Goal: Transaction & Acquisition: Purchase product/service

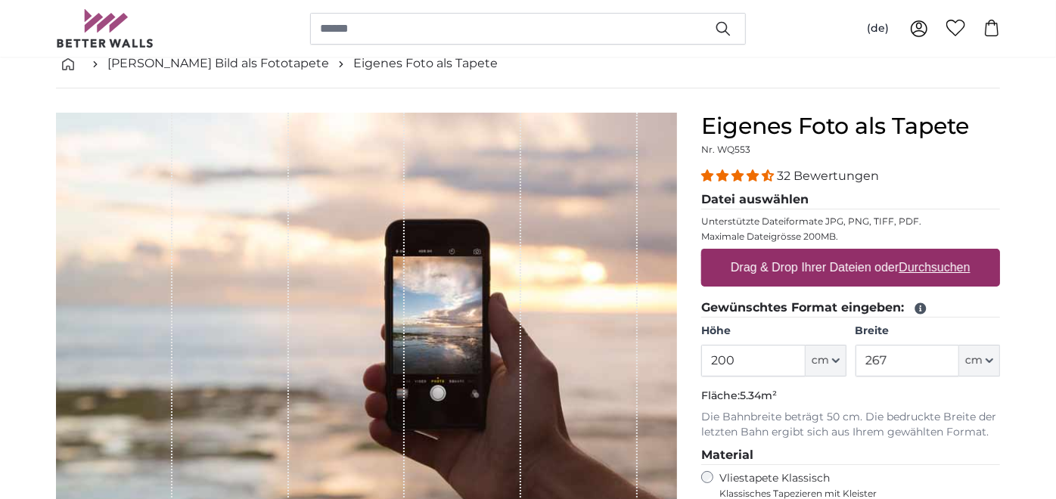
scroll to position [168, 0]
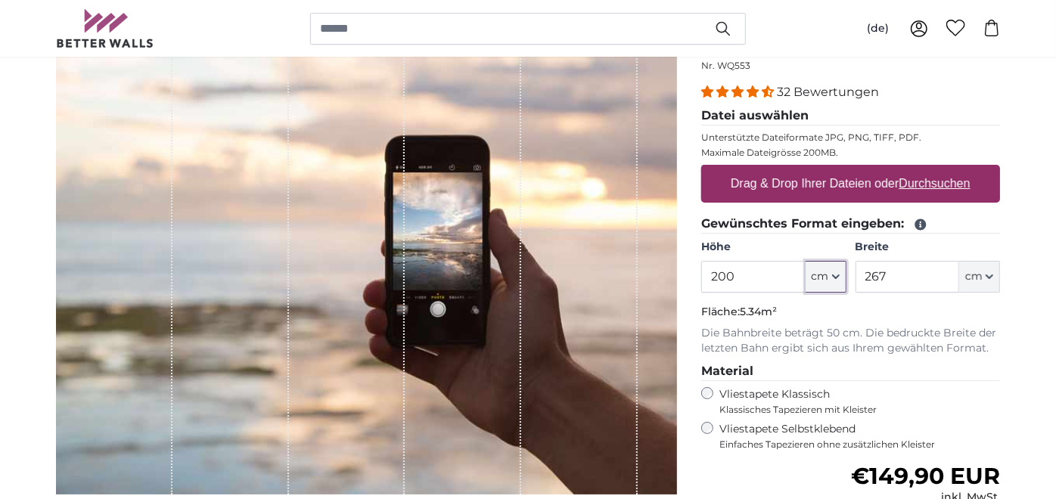
click at [837, 276] on icon "button" at bounding box center [836, 277] width 8 height 8
click at [774, 274] on input "200" at bounding box center [753, 277] width 104 height 32
click at [889, 276] on input "267" at bounding box center [907, 277] width 104 height 32
type input "280"
click at [791, 279] on input "200" at bounding box center [753, 277] width 104 height 32
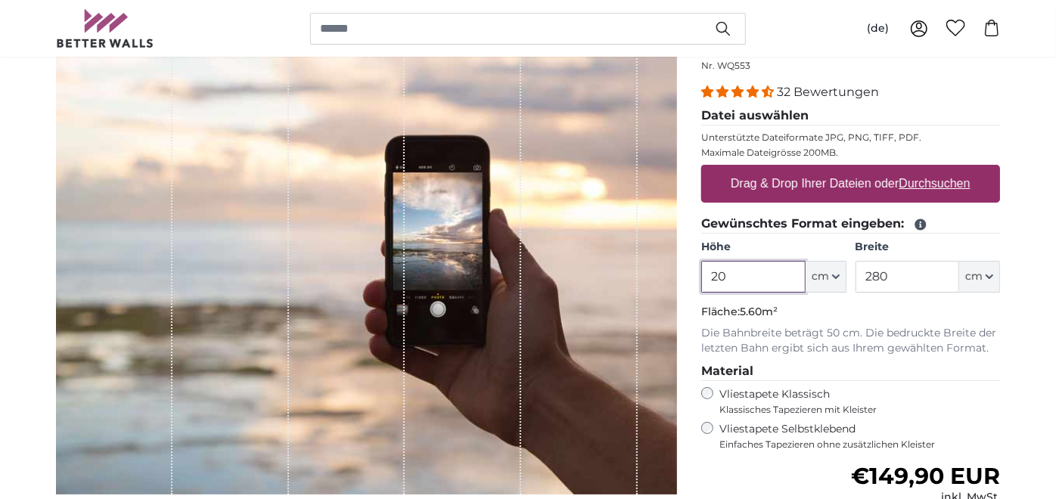
type input "2"
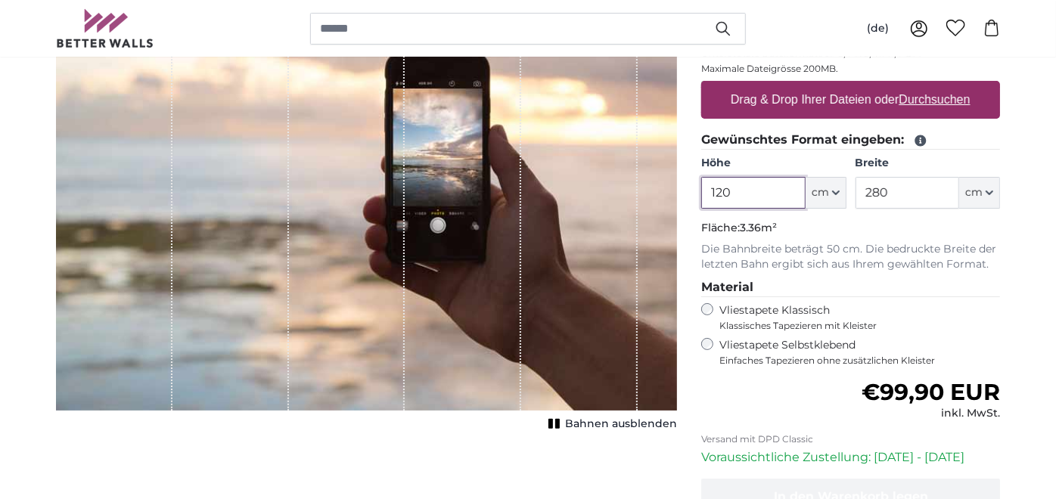
type input "120"
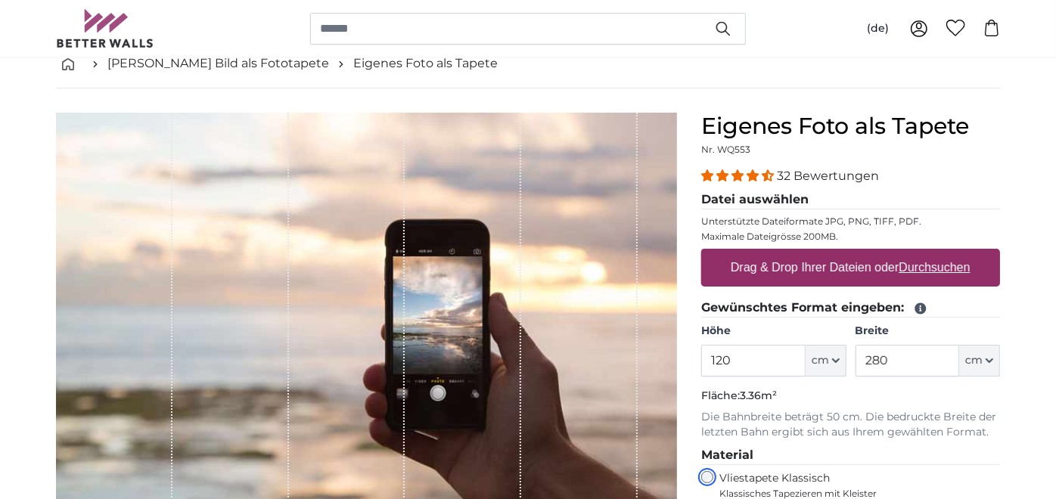
scroll to position [168, 0]
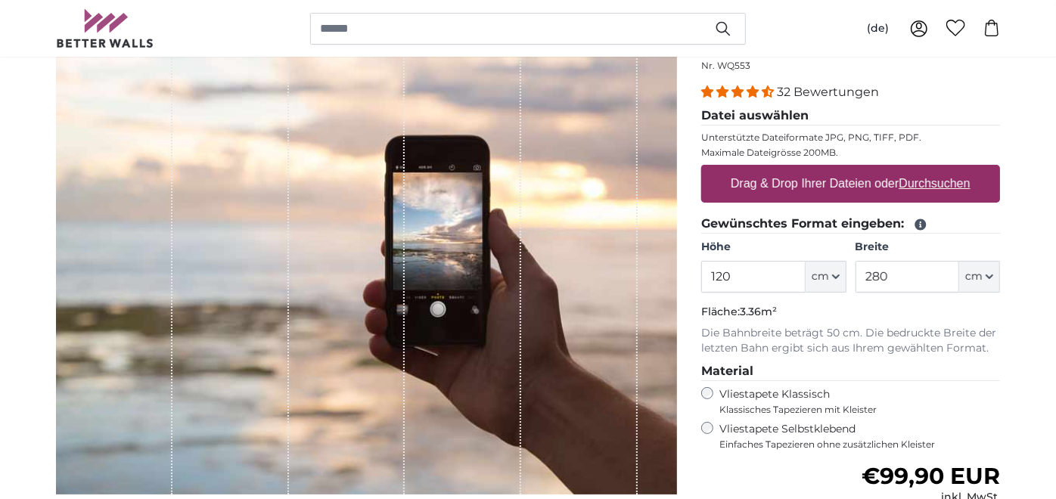
click at [918, 178] on u "Durchsuchen" at bounding box center [934, 183] width 71 height 13
click at [918, 169] on input "Drag & Drop Ihrer Dateien oder Durchsuchen" at bounding box center [850, 167] width 299 height 5
type input "**********"
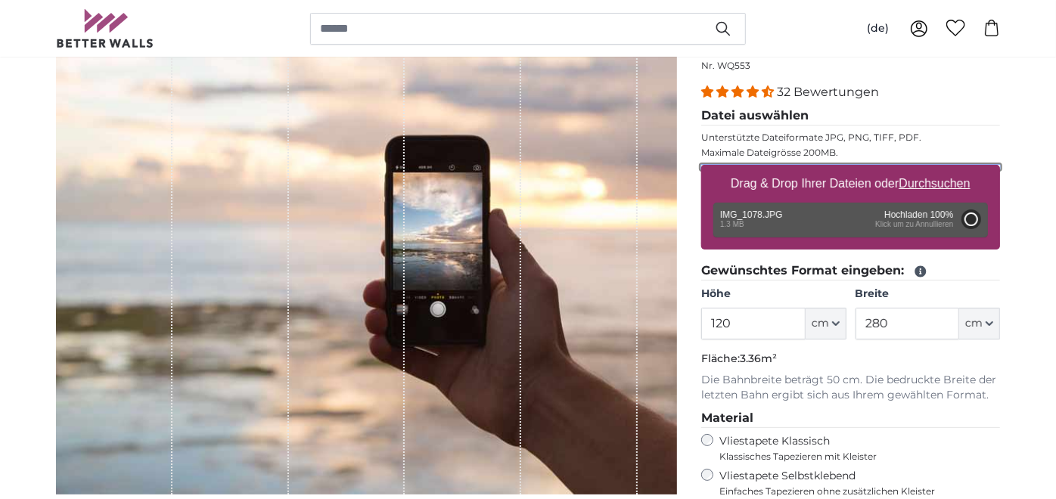
type input "156"
type input "234"
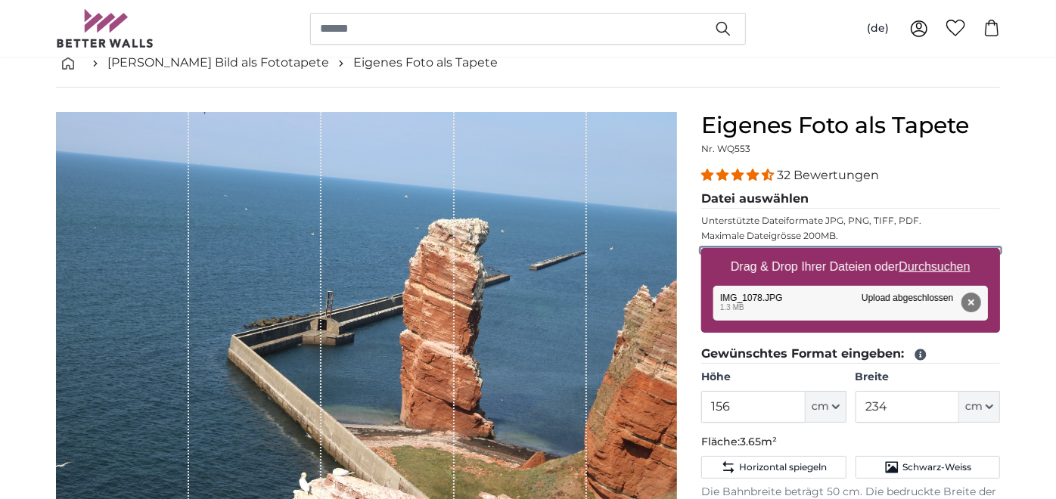
scroll to position [84, 0]
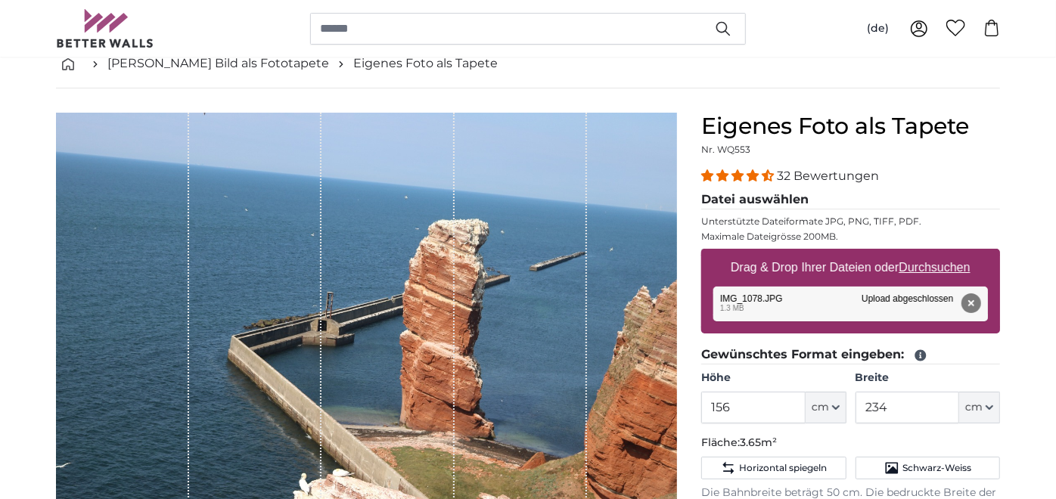
click at [916, 265] on u "Durchsuchen" at bounding box center [934, 267] width 71 height 13
click at [916, 253] on input "Drag & Drop Ihrer Dateien oder Durchsuchen" at bounding box center [850, 251] width 299 height 5
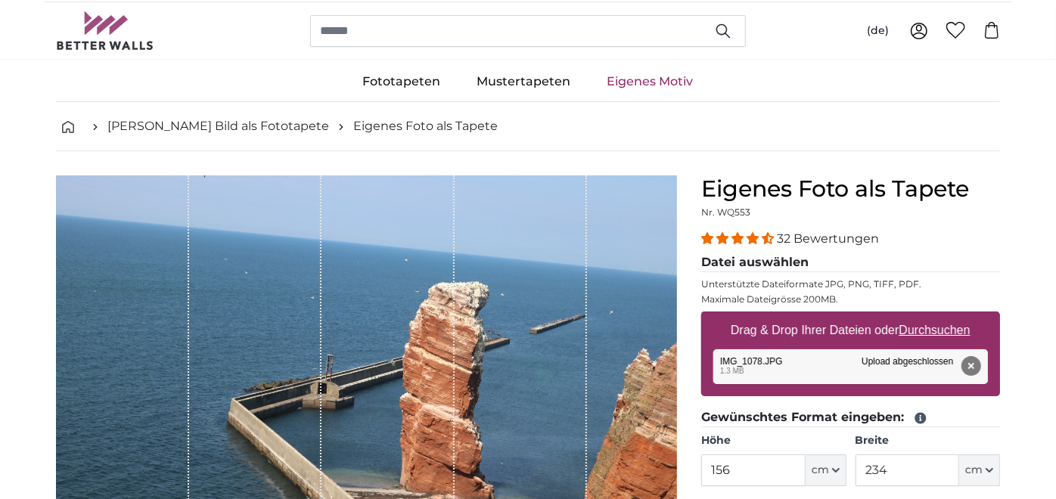
scroll to position [0, 0]
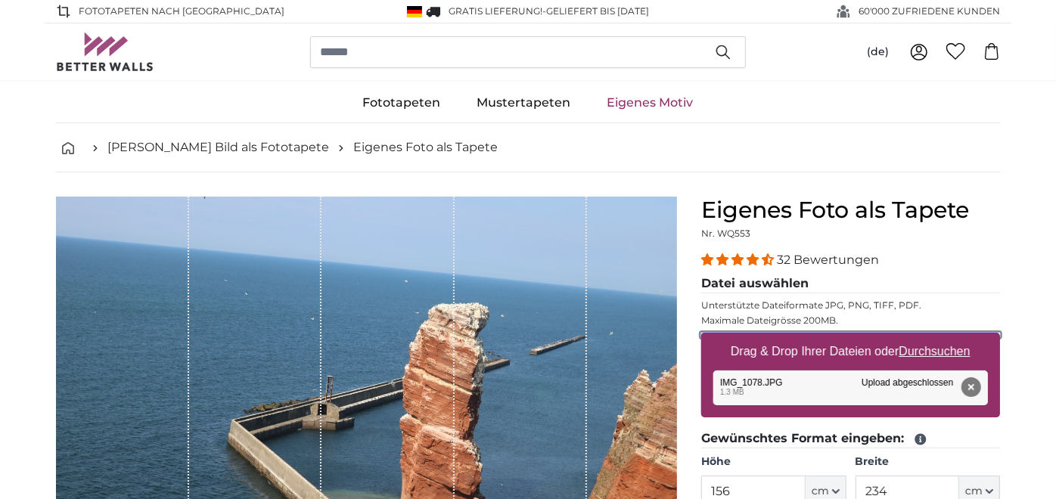
type input "**********"
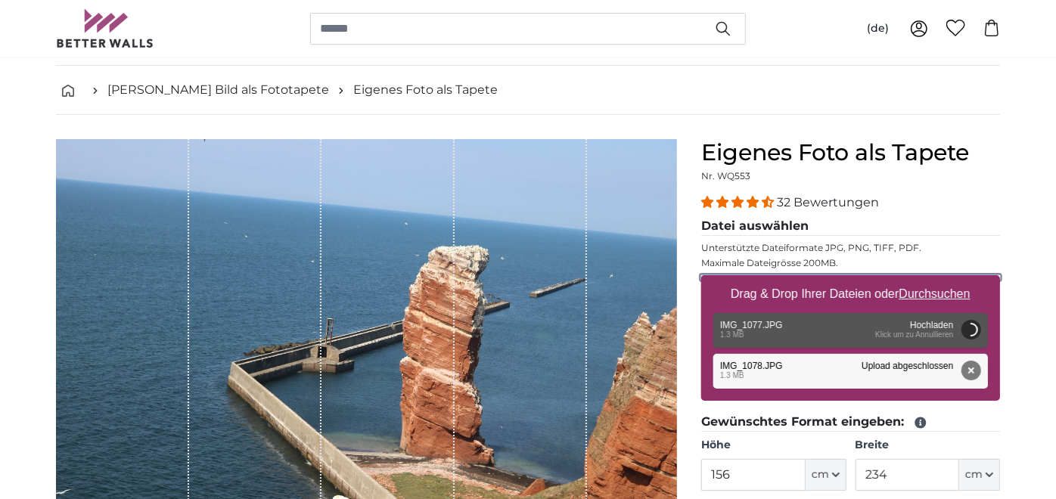
scroll to position [84, 0]
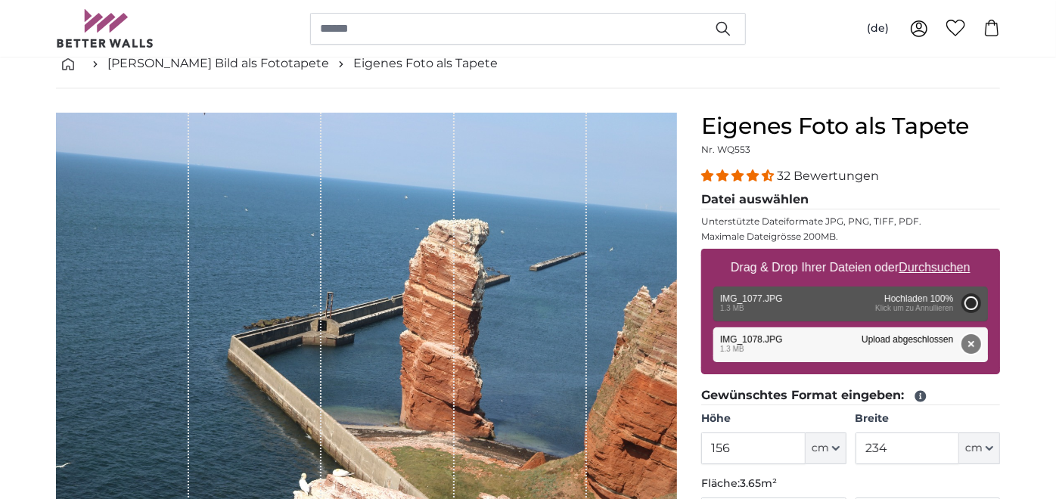
click at [972, 342] on button "Entfernen" at bounding box center [971, 344] width 20 height 20
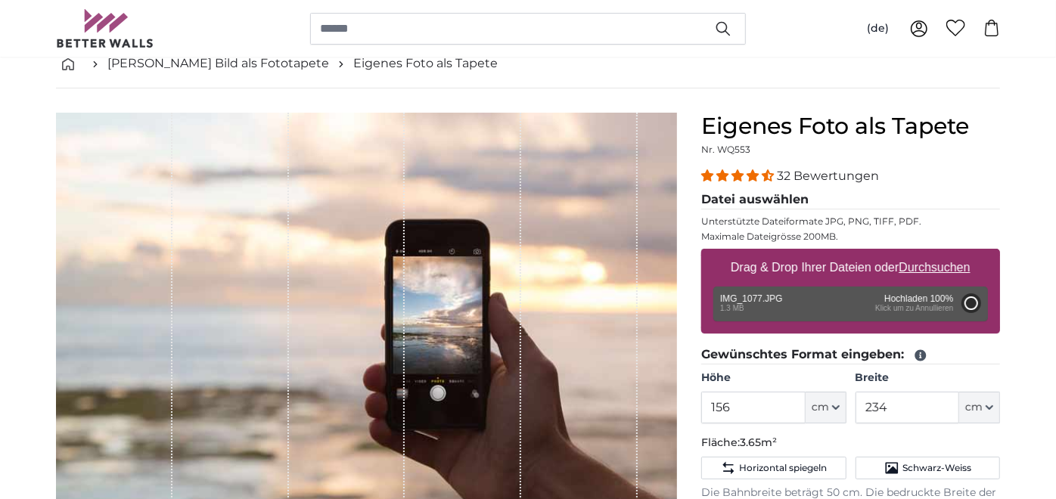
type input "200"
type input "134"
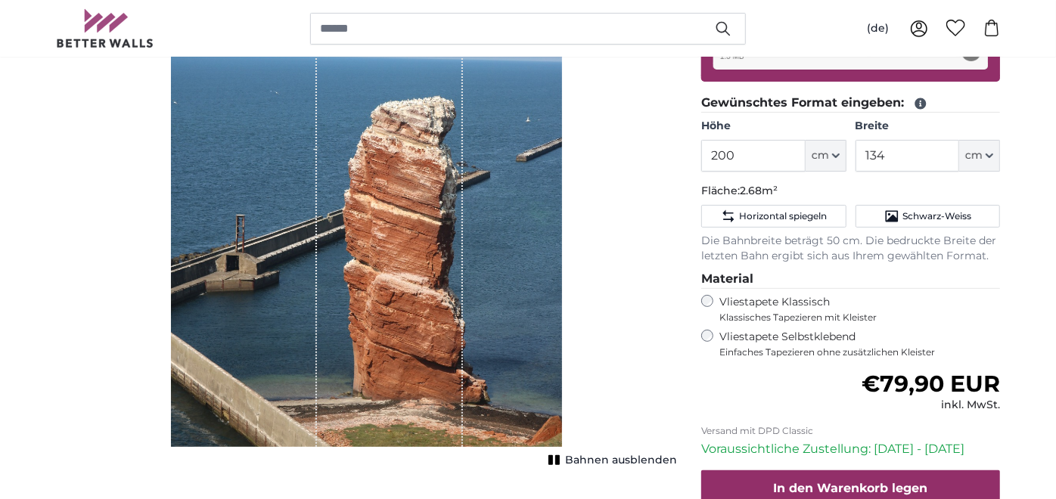
scroll to position [252, 0]
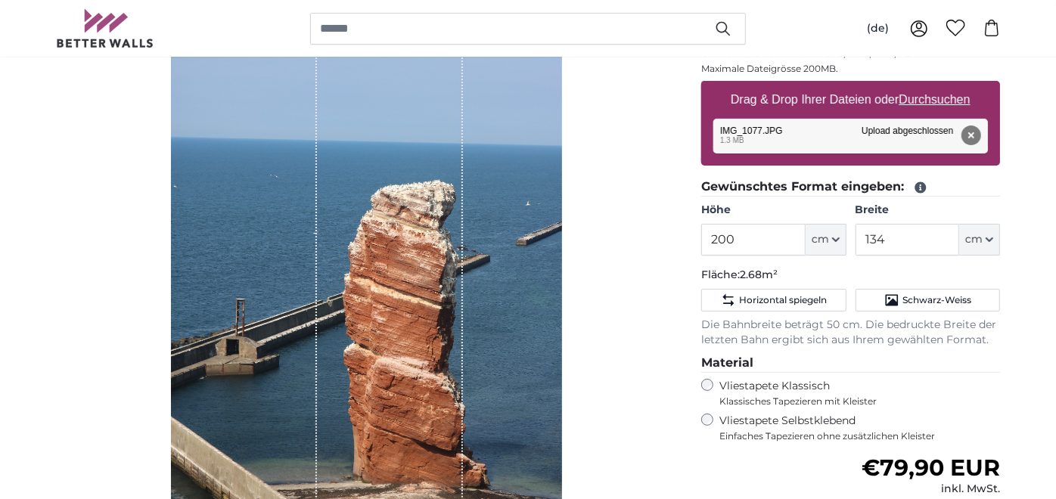
click at [935, 99] on u "Durchsuchen" at bounding box center [934, 99] width 71 height 13
click at [935, 85] on input "Drag & Drop Ihrer Dateien oder Durchsuchen" at bounding box center [850, 83] width 299 height 5
type input "**********"
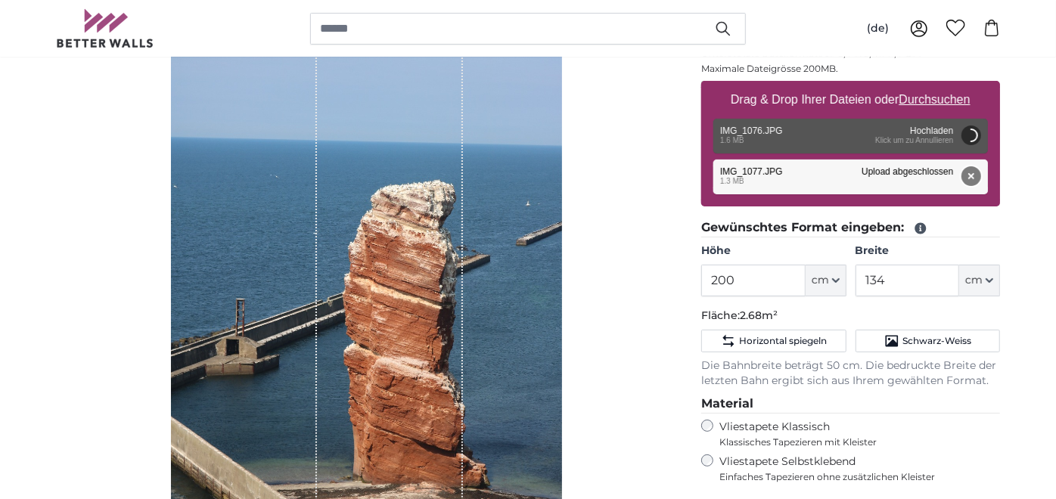
click at [972, 174] on button "Entfernen" at bounding box center [971, 176] width 20 height 20
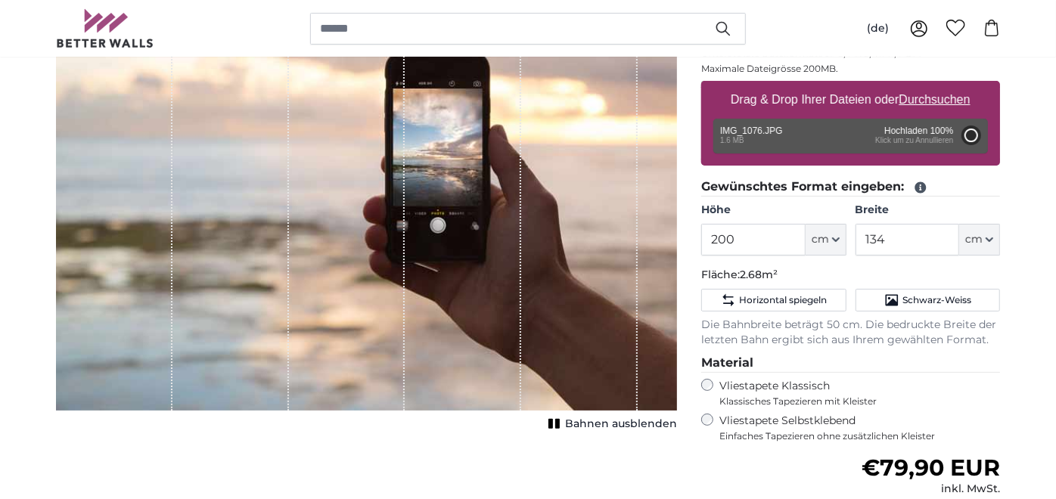
type input "156"
type input "234"
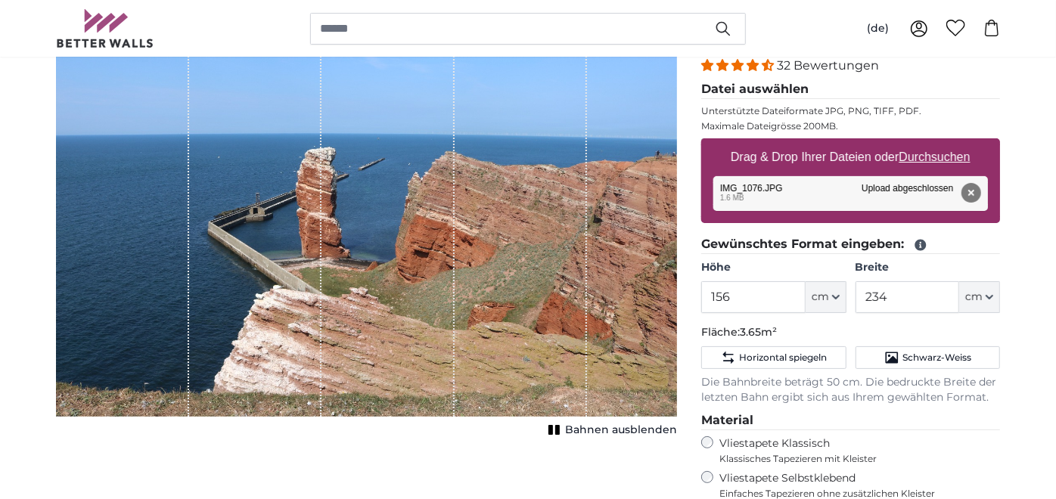
scroll to position [168, 0]
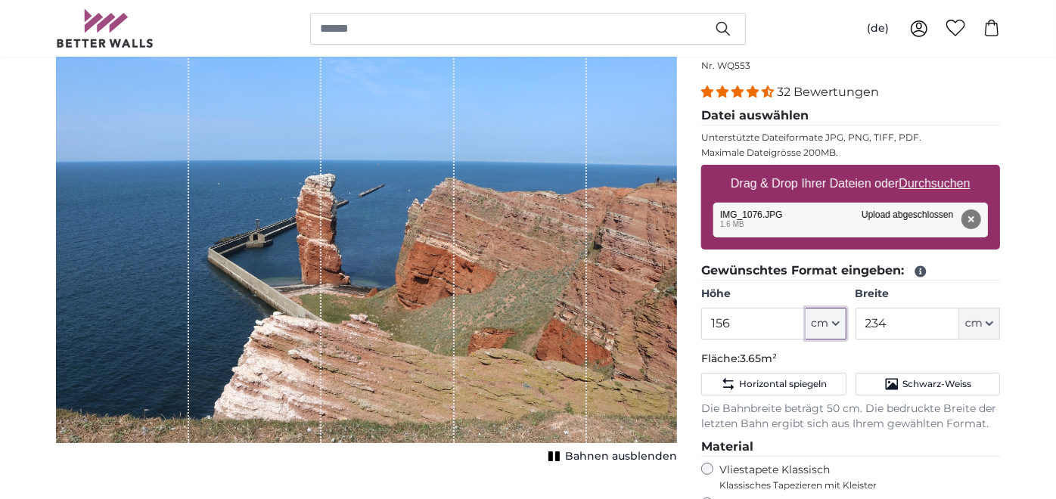
click at [833, 320] on icon "button" at bounding box center [836, 324] width 8 height 8
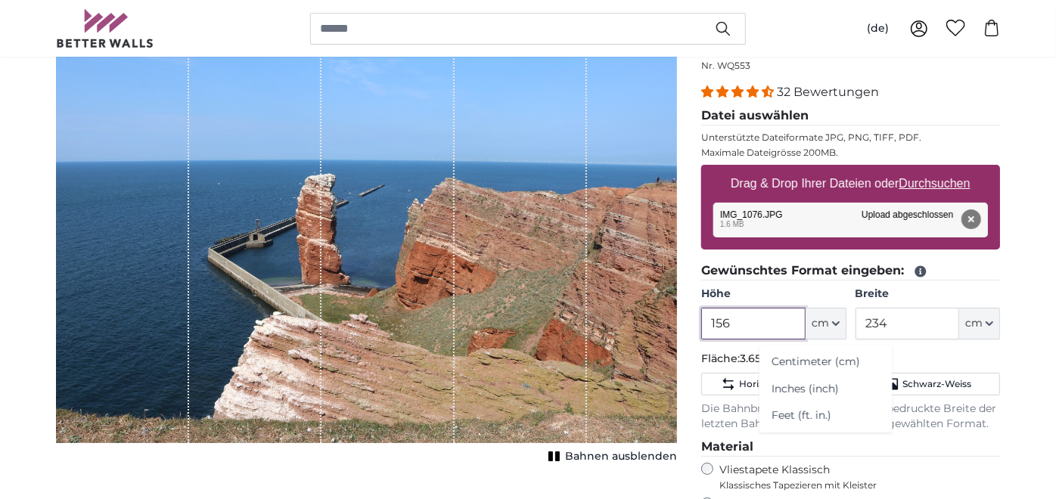
click at [743, 328] on input "156" at bounding box center [753, 324] width 104 height 32
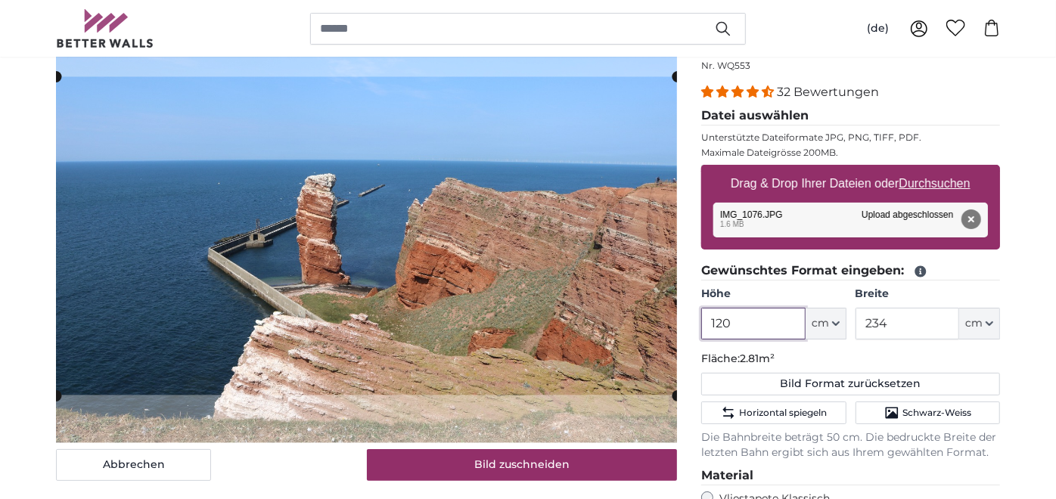
type input "120"
click at [918, 324] on input "234" at bounding box center [907, 324] width 104 height 32
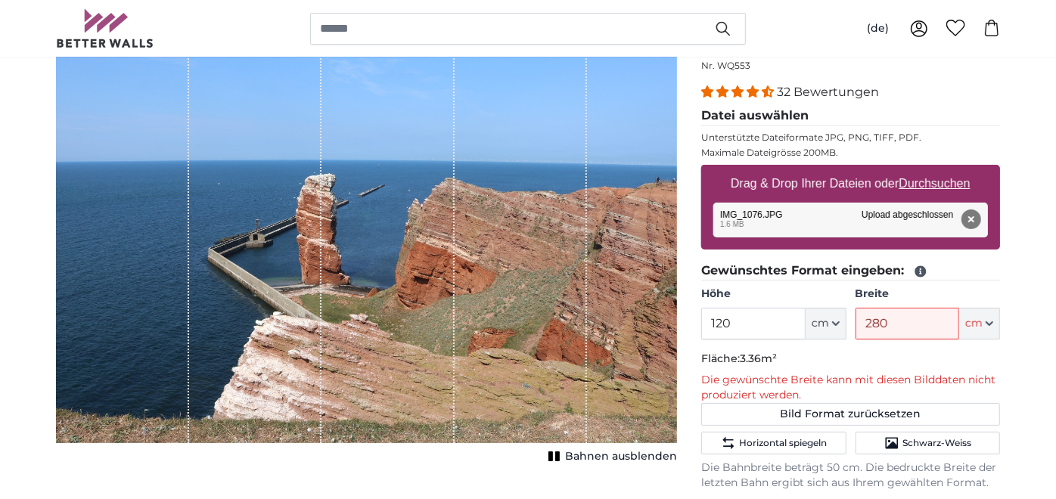
click at [958, 337] on fieldset "Gewünschtes Format eingeben: Höhe 120 ft cm Centimeter (cm) Inches (inch) Feet …" at bounding box center [850, 376] width 299 height 229
click at [966, 323] on span "cm" at bounding box center [973, 323] width 17 height 15
click at [944, 321] on input "280" at bounding box center [907, 324] width 104 height 32
type input "2"
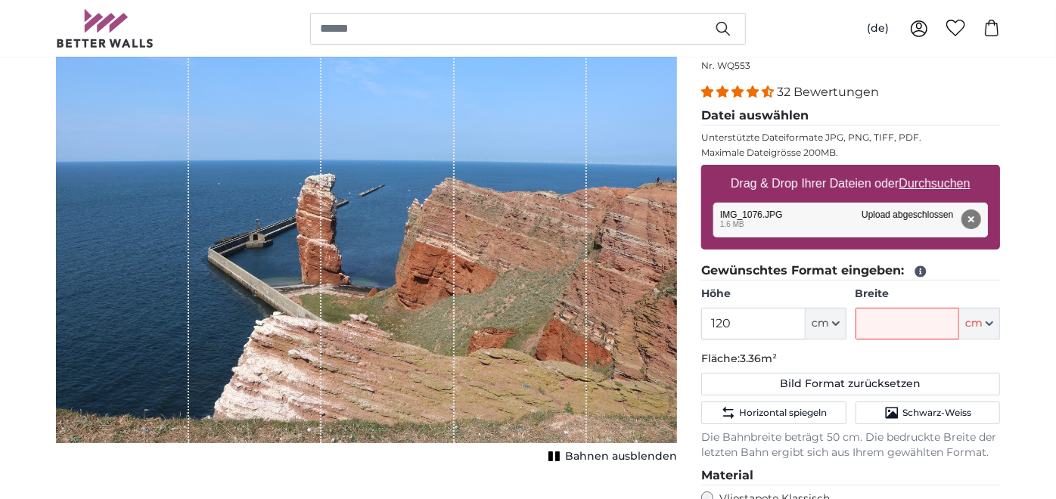
click at [904, 339] on fieldset "Gewünschtes Format eingeben: Höhe 120 ft cm Centimeter (cm) Inches (inch) Feet …" at bounding box center [850, 361] width 299 height 199
click at [913, 358] on p "Fläche: 3.36m²" at bounding box center [850, 359] width 299 height 15
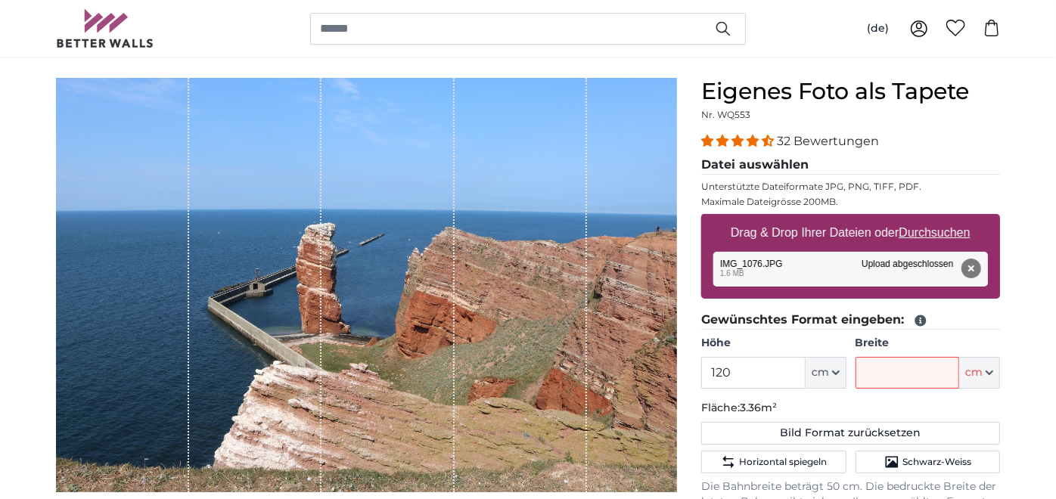
scroll to position [84, 0]
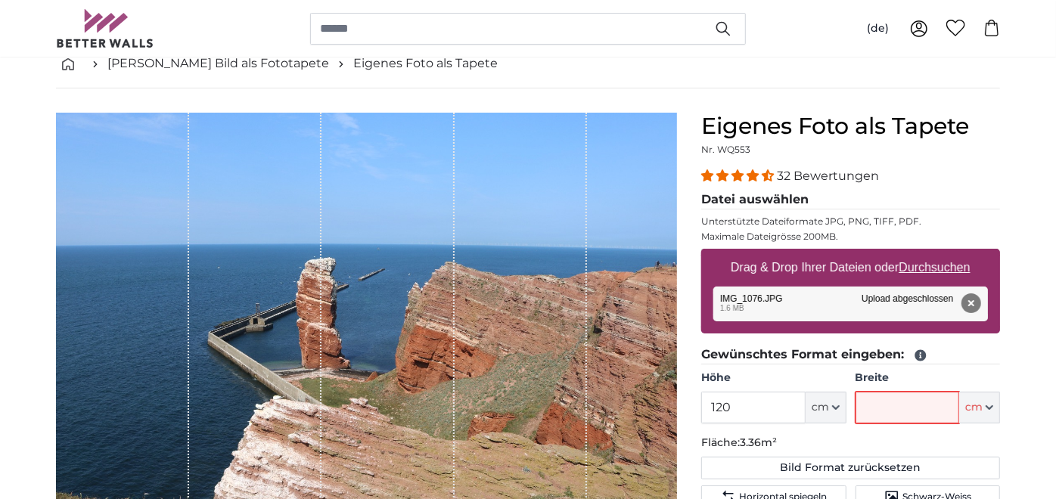
click at [895, 417] on input "Breite" at bounding box center [907, 408] width 104 height 32
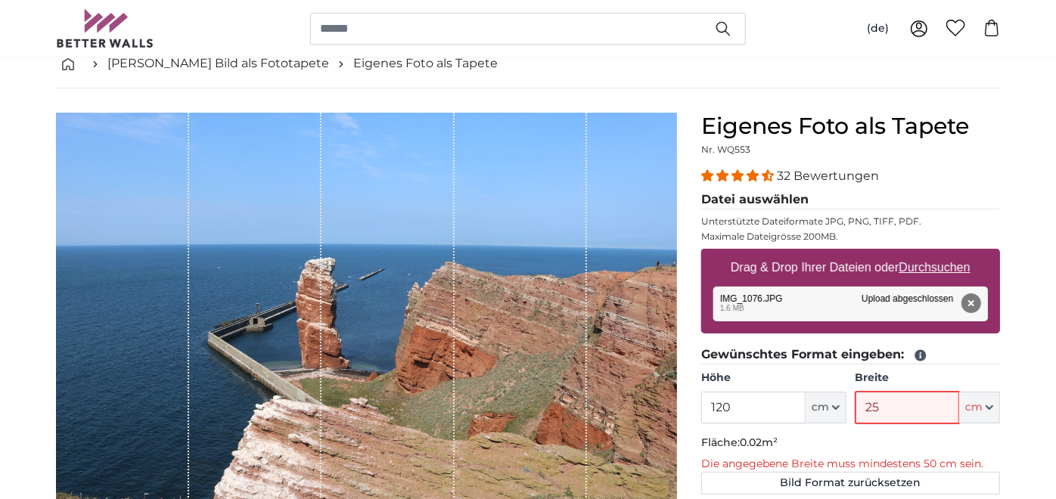
type input "250"
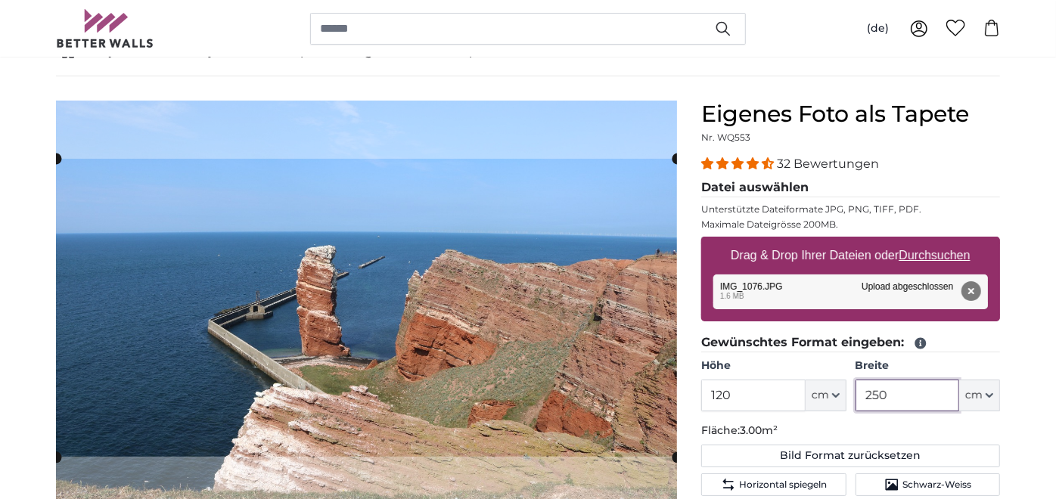
scroll to position [168, 0]
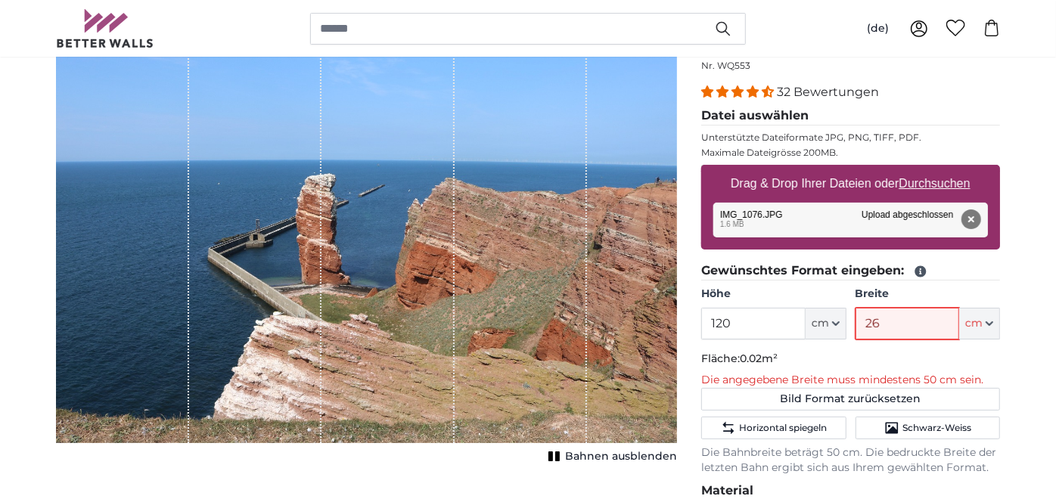
type input "260"
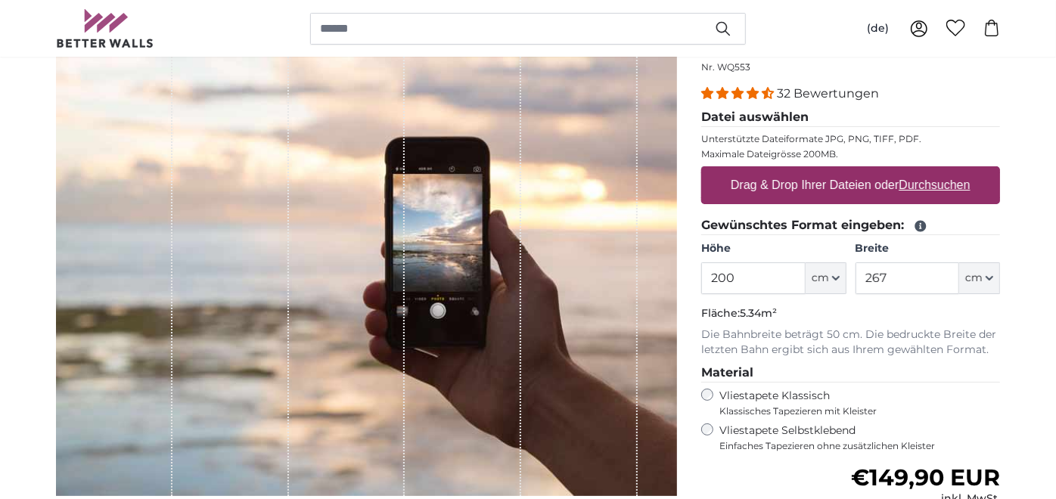
scroll to position [168, 0]
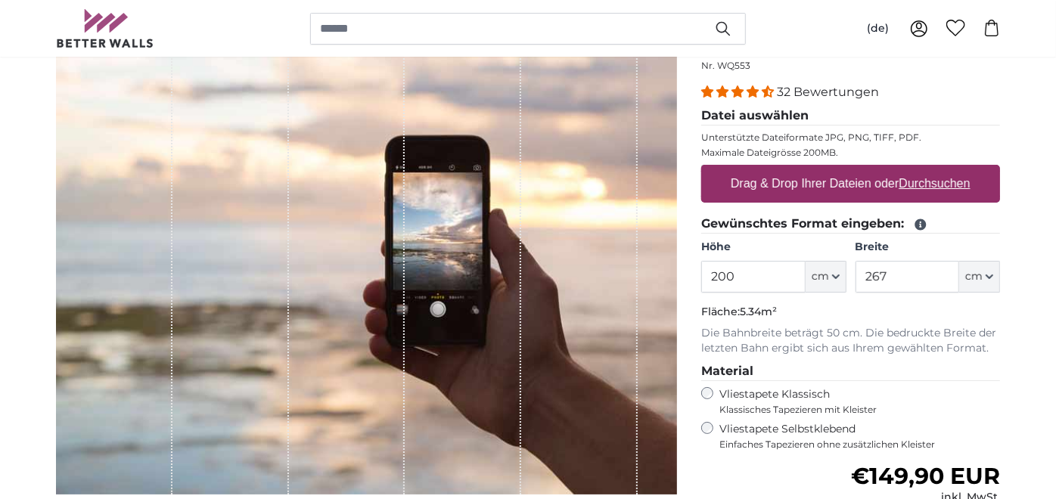
drag, startPoint x: 783, startPoint y: 285, endPoint x: 535, endPoint y: 280, distance: 248.1
click at [542, 277] on product-detail "Abbrechen Bild zuschneiden Bahnen ausblenden Eigenes Foto als Tapete Nr. WQ553 …" at bounding box center [528, 358] width 968 height 706
type input "180"
drag, startPoint x: 887, startPoint y: 276, endPoint x: 840, endPoint y: 272, distance: 47.0
click at [843, 272] on div "Höhe 180 ft cm Centimeter (cm) Inches (inch) Feet (ft. in.) Breite 267 ft cm Ce…" at bounding box center [850, 266] width 299 height 53
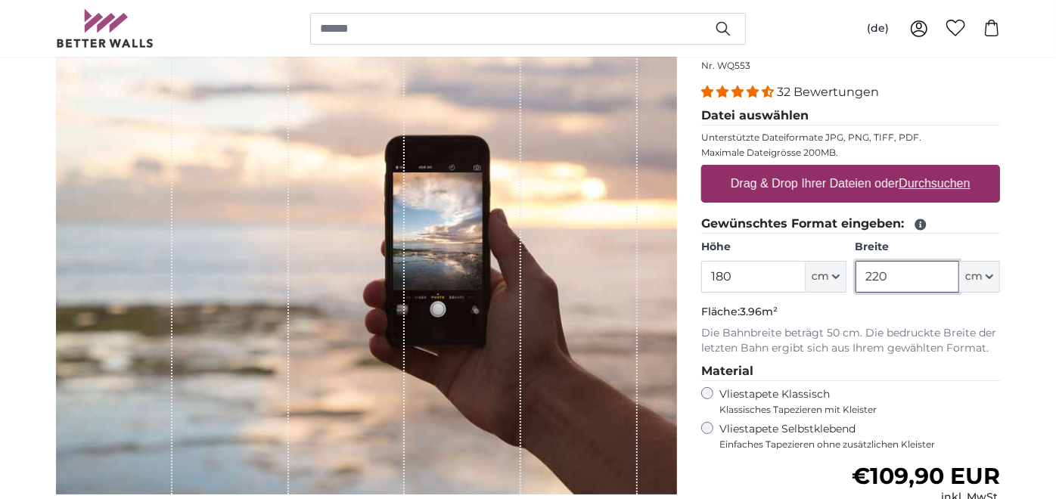
type input "220"
click at [763, 271] on input "180" at bounding box center [753, 277] width 104 height 32
type input "120"
click at [898, 270] on input "220" at bounding box center [907, 277] width 104 height 32
type input "2"
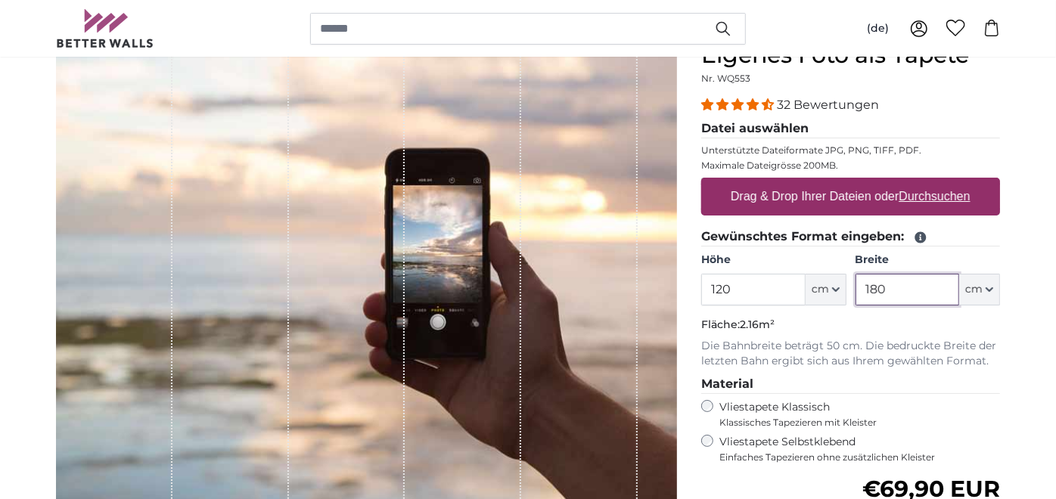
scroll to position [84, 0]
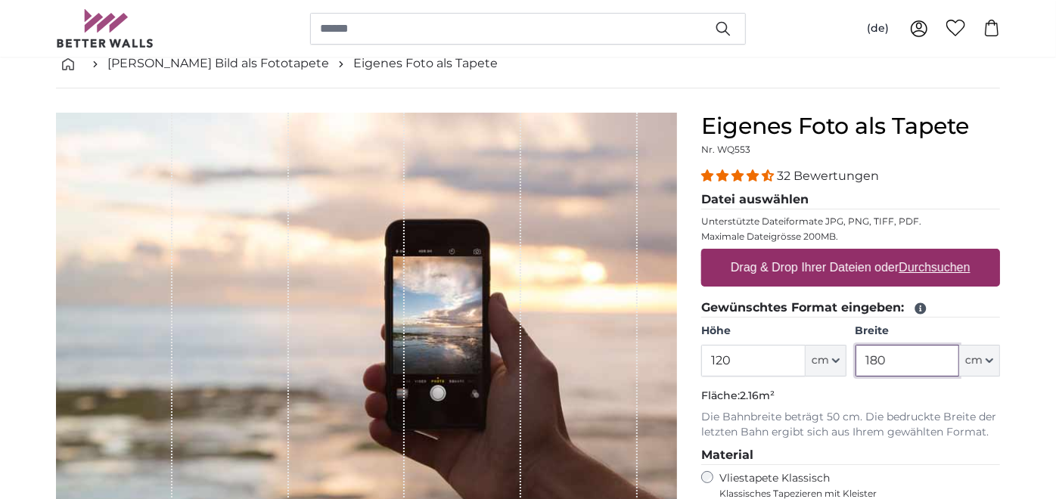
type input "180"
click at [961, 274] on u "Durchsuchen" at bounding box center [934, 267] width 71 height 13
click at [961, 253] on input "Drag & Drop Ihrer Dateien oder Durchsuchen" at bounding box center [850, 251] width 299 height 5
type input "**********"
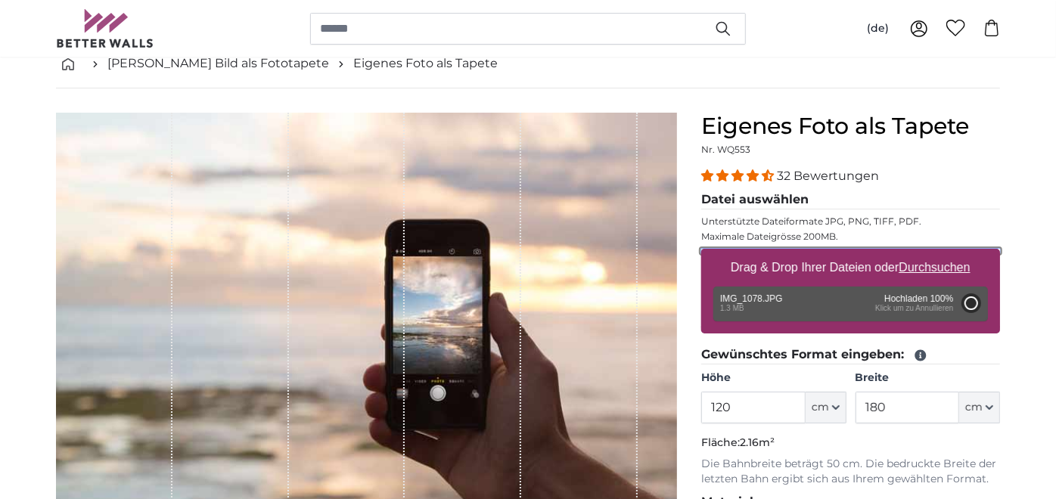
type input "156"
type input "234"
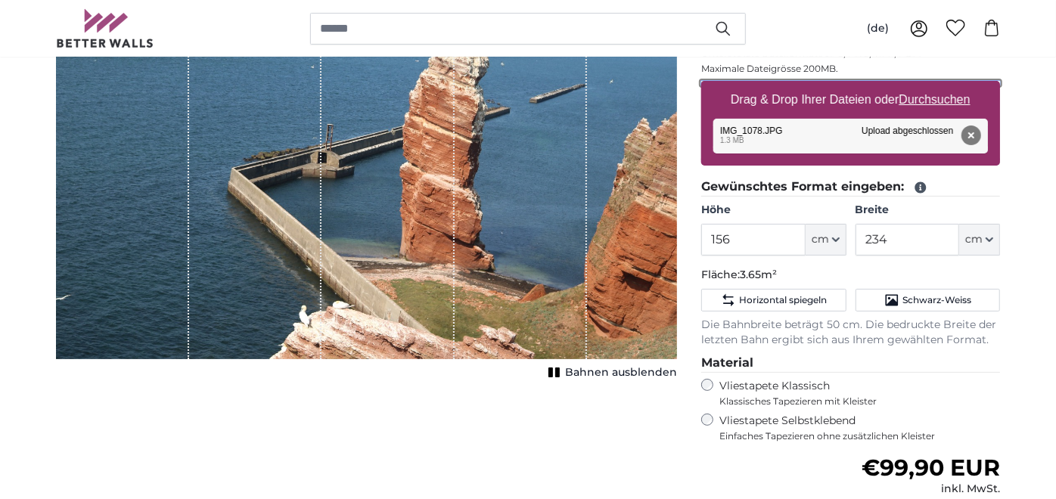
scroll to position [168, 0]
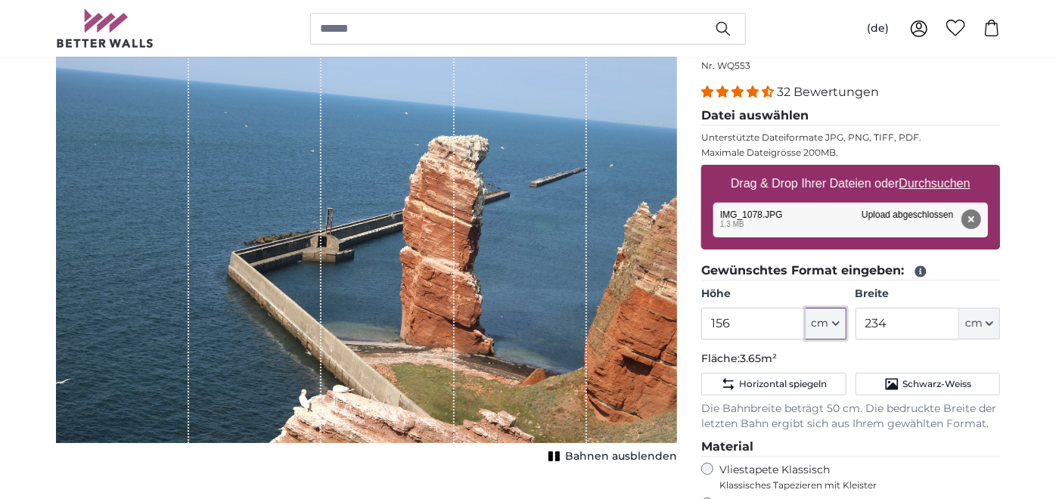
click at [828, 327] on span "cm" at bounding box center [819, 323] width 17 height 15
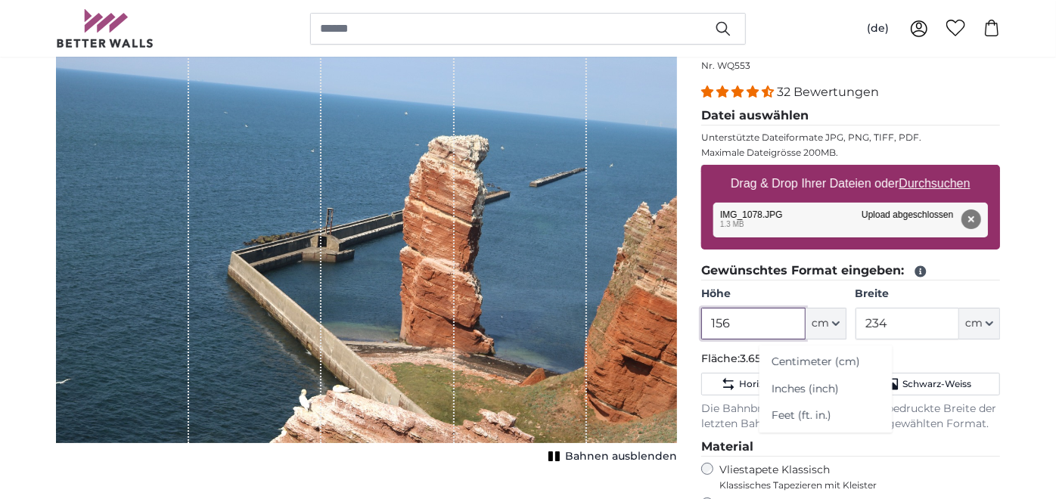
click at [746, 308] on input "156" at bounding box center [753, 324] width 104 height 32
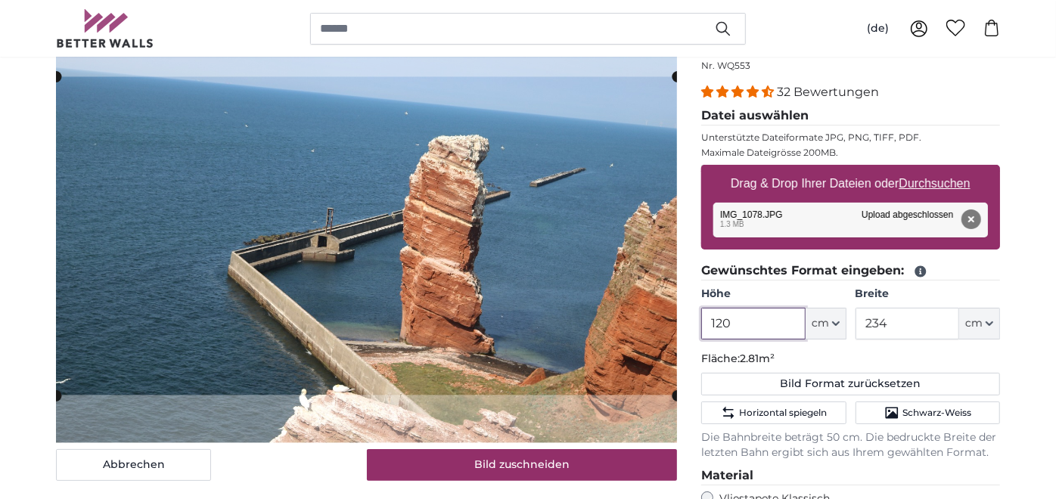
type input "120"
click at [924, 327] on input "234" at bounding box center [907, 324] width 104 height 32
type input "2"
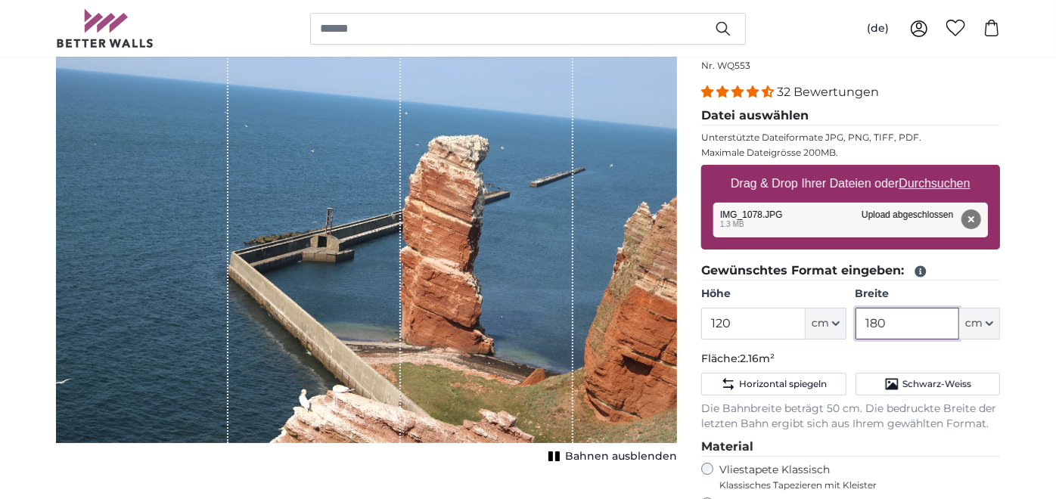
type input "180"
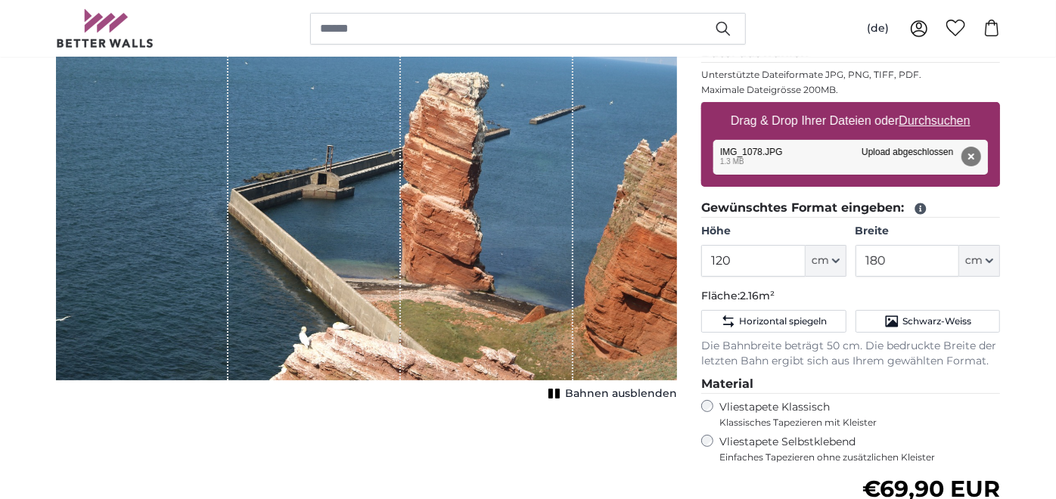
scroll to position [252, 0]
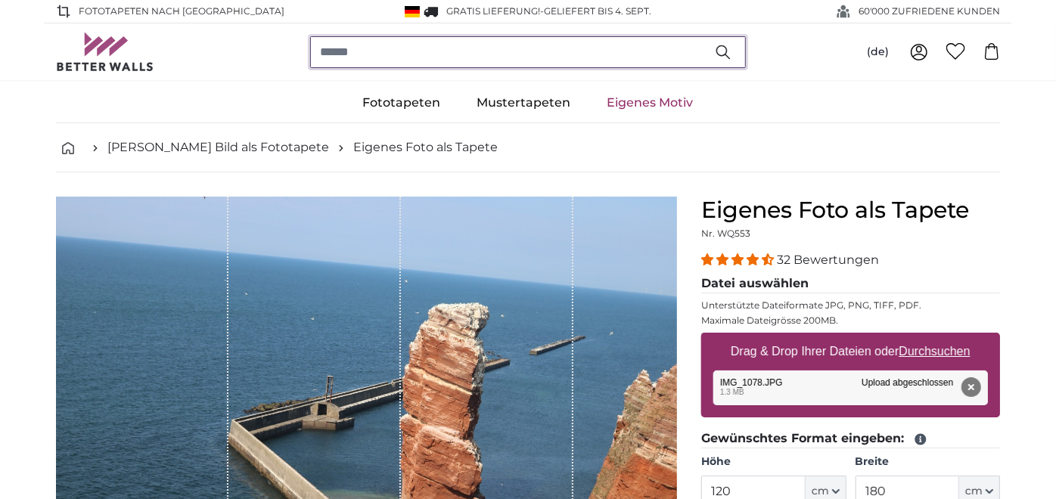
click at [495, 54] on input "search" at bounding box center [528, 52] width 436 height 32
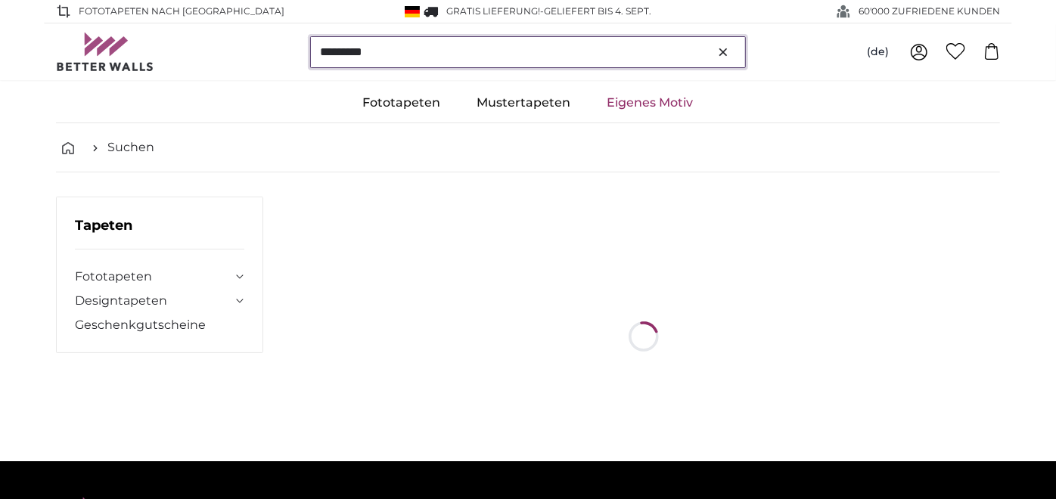
type input "*********"
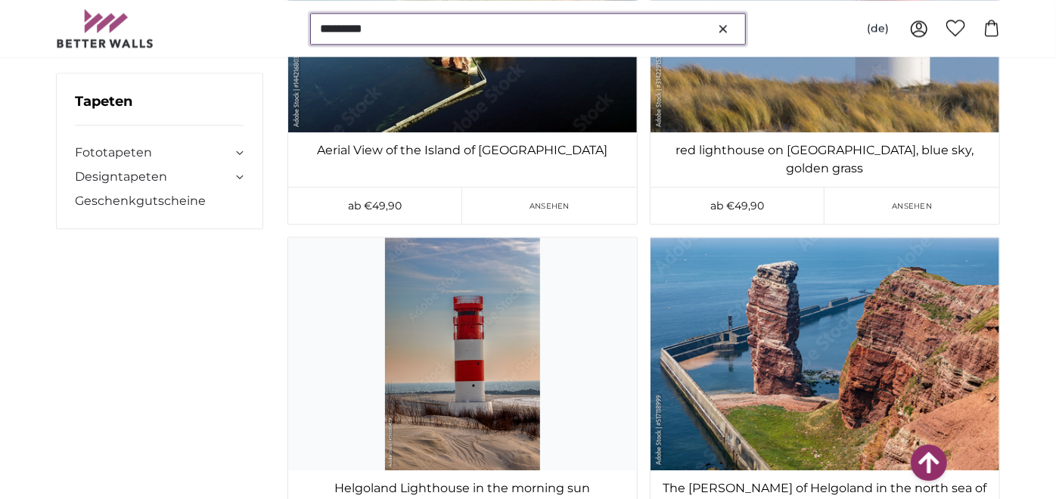
scroll to position [5965, 0]
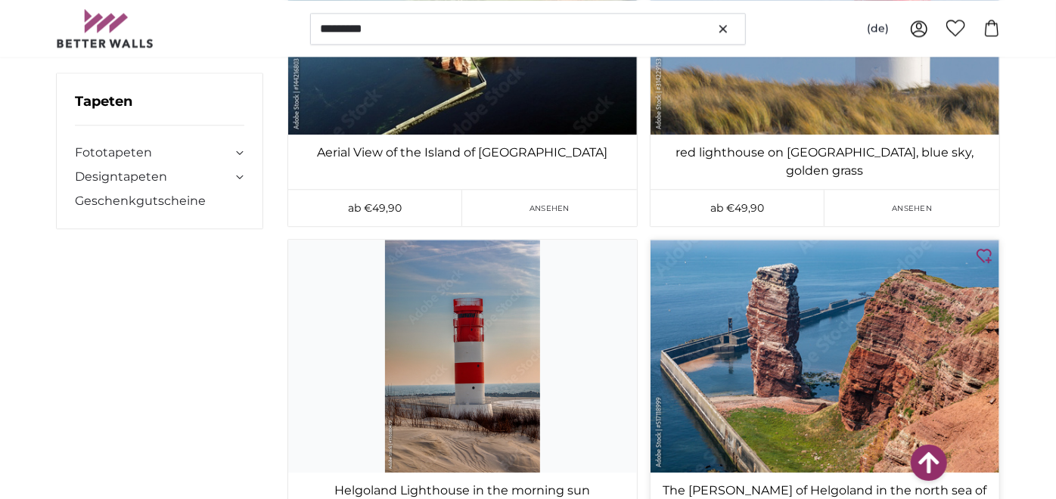
click at [810, 312] on img at bounding box center [824, 356] width 349 height 232
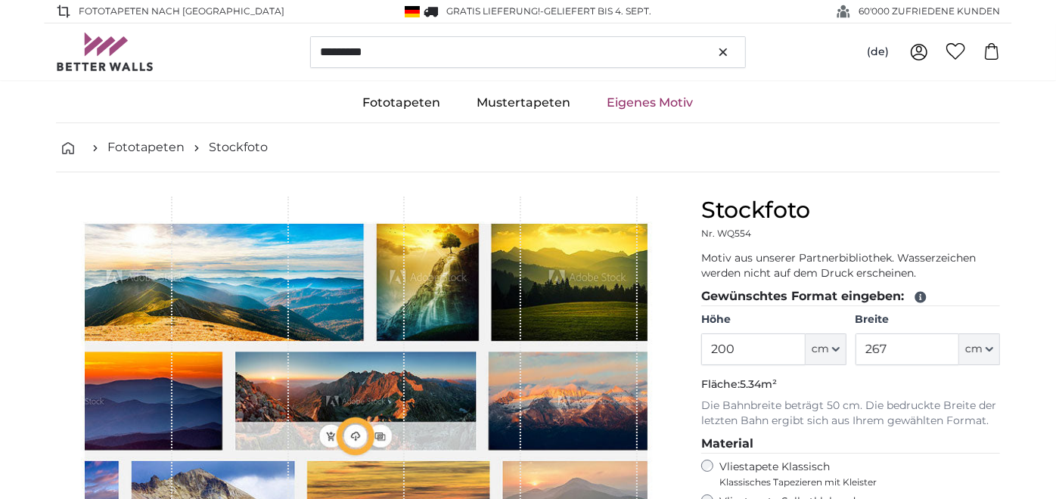
type input "300"
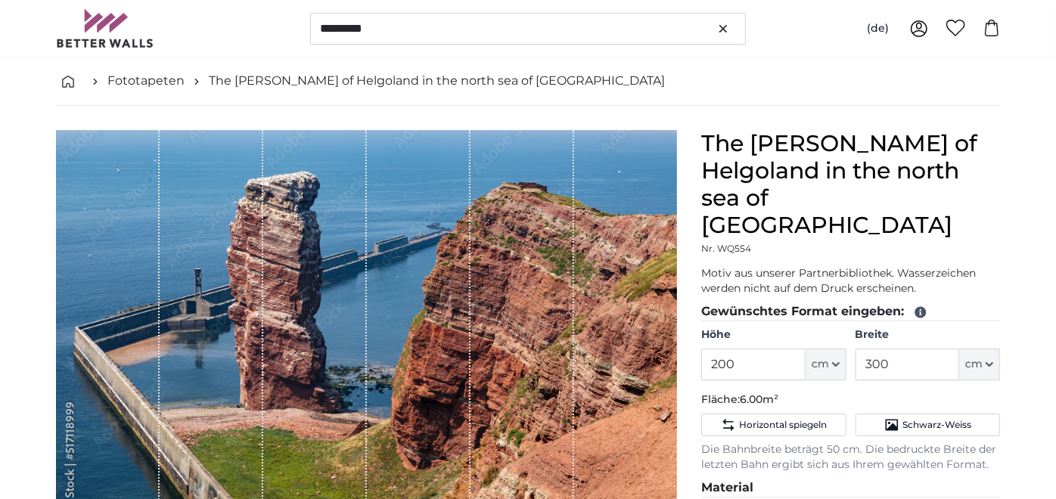
scroll to position [168, 0]
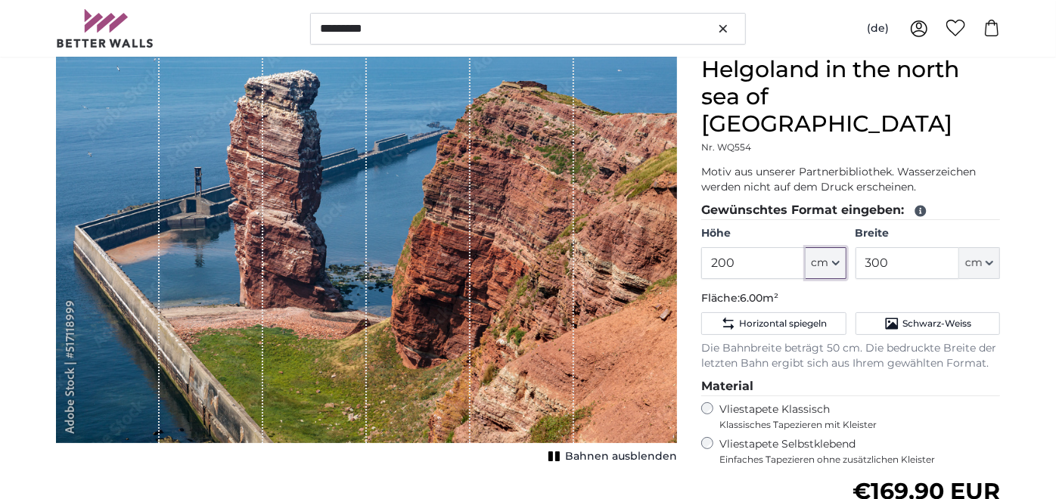
click at [824, 256] on span "cm" at bounding box center [819, 263] width 17 height 15
click at [766, 247] on input "200" at bounding box center [753, 263] width 104 height 32
type input "2"
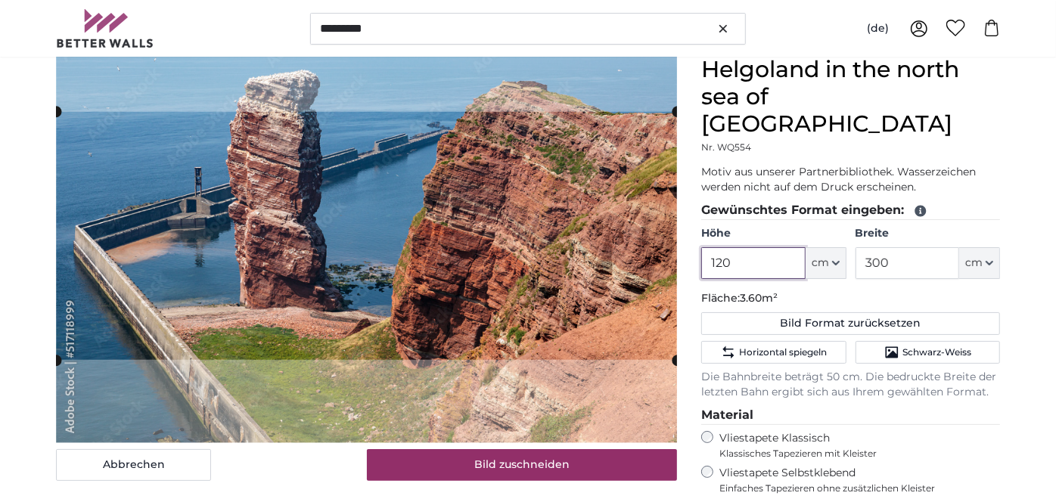
type input "120"
click at [896, 247] on input "300" at bounding box center [907, 263] width 104 height 32
type input "3"
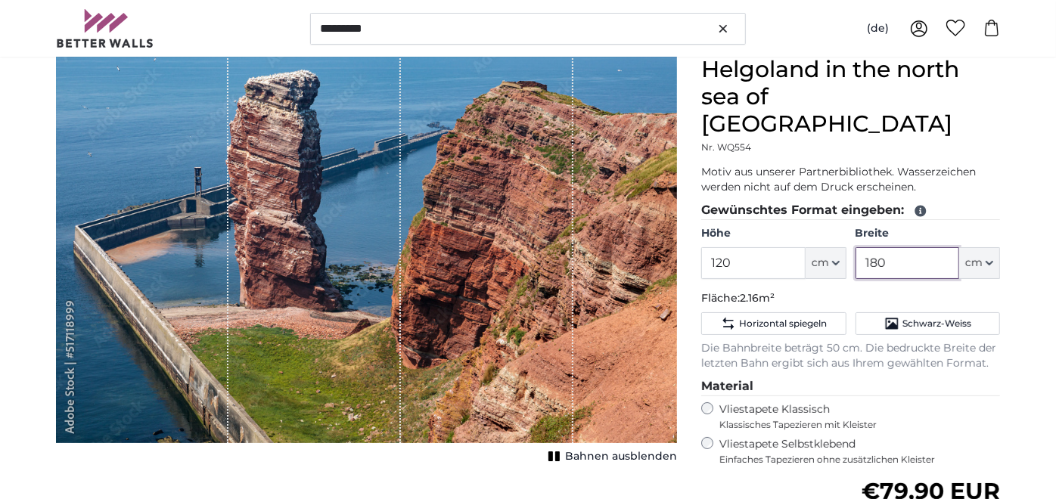
type input "180"
click at [700, 417] on div "The Long Anna of Helgoland in the north sea of schleswig-holstein Nr. WQ554 Mot…" at bounding box center [850, 377] width 323 height 696
click at [708, 437] on div "Vliestapete Selbstklebend Einfaches Tapezieren ohne zusätzlichen Kleister" at bounding box center [850, 451] width 299 height 29
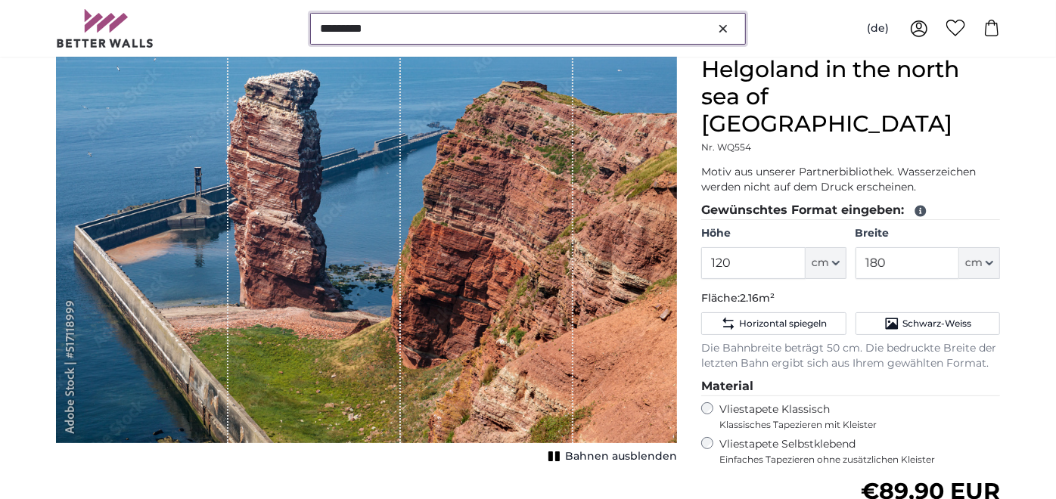
drag, startPoint x: 465, startPoint y: 30, endPoint x: 365, endPoint y: 22, distance: 100.9
click at [380, 22] on input "*********" at bounding box center [528, 29] width 436 height 32
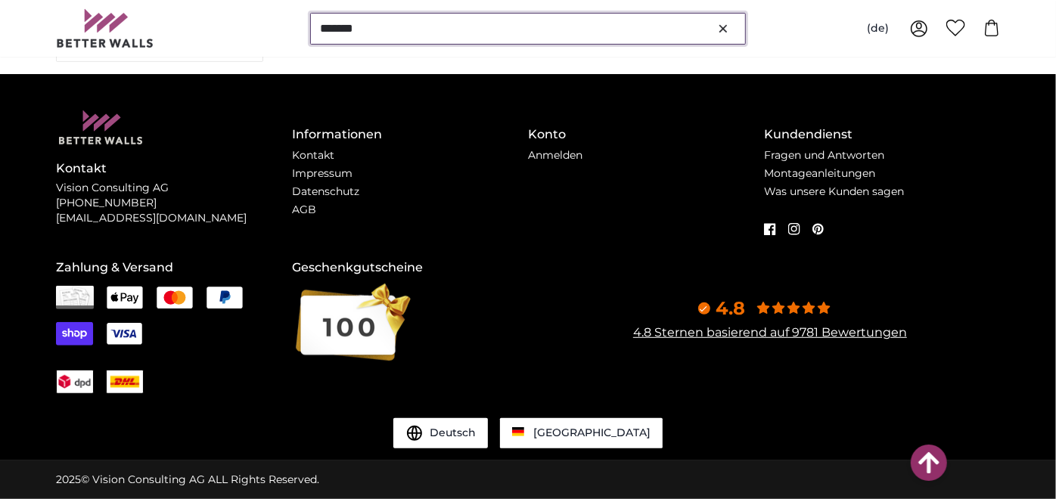
scroll to position [510, 0]
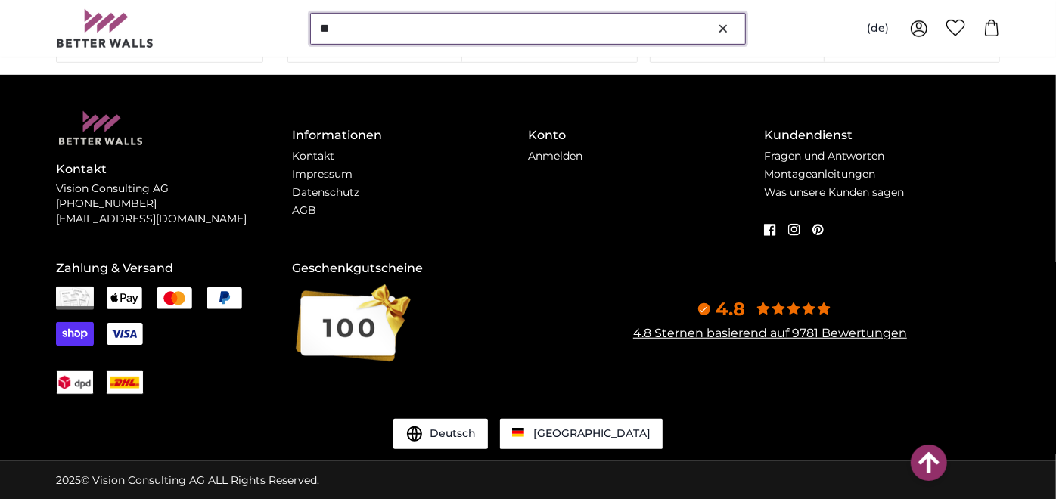
type input "*"
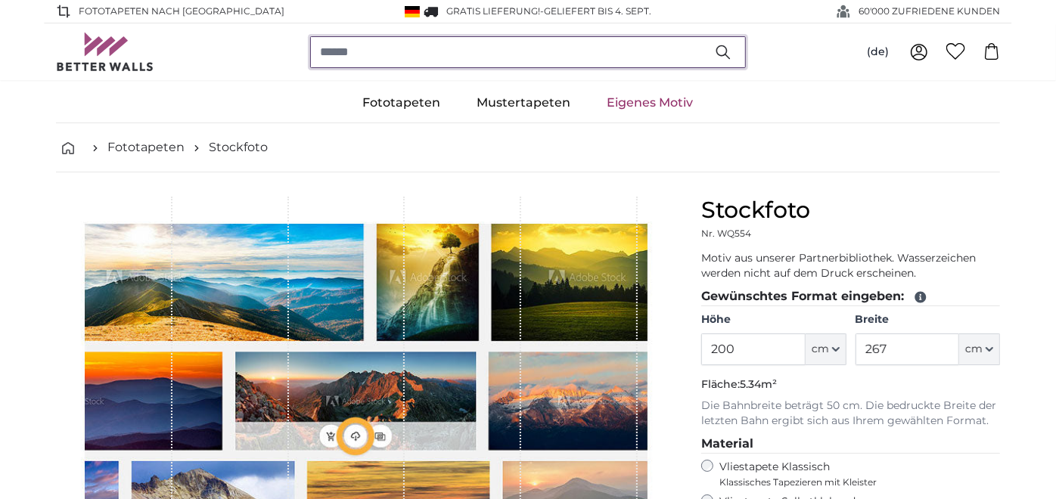
type input "300"
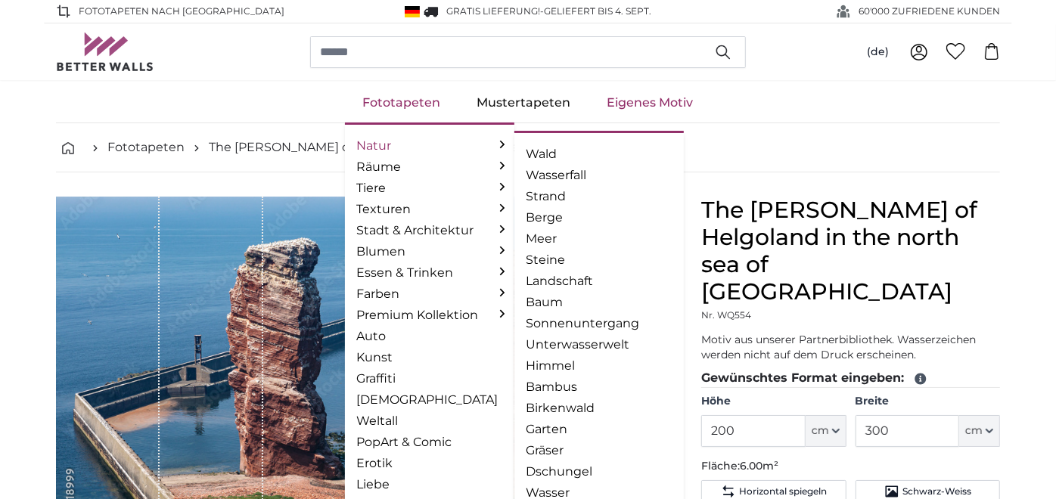
click at [404, 141] on link "Natur" at bounding box center [429, 146] width 145 height 18
